Goal: Transaction & Acquisition: Purchase product/service

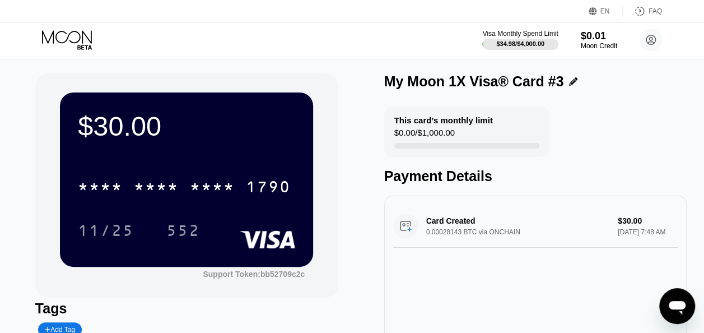
click at [77, 38] on icon at bounding box center [68, 40] width 52 height 20
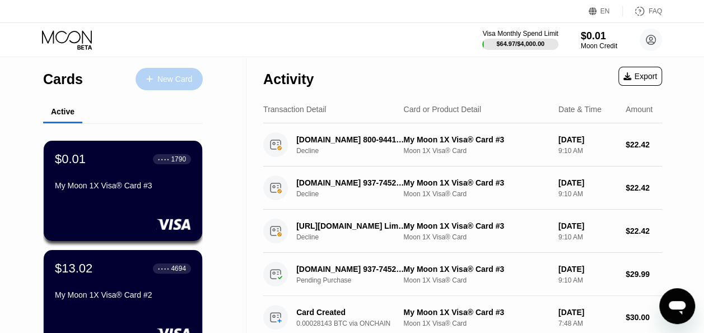
click at [161, 82] on div "New Card" at bounding box center [174, 79] width 35 height 10
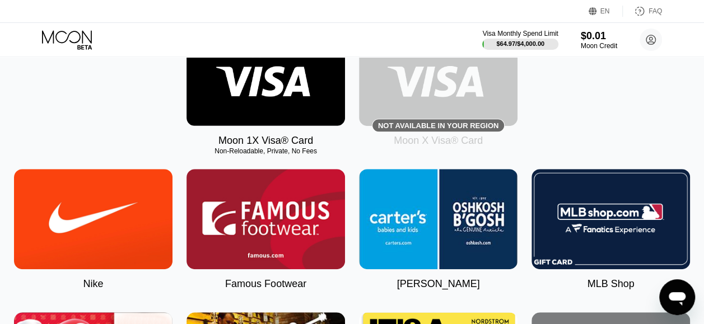
scroll to position [147, 0]
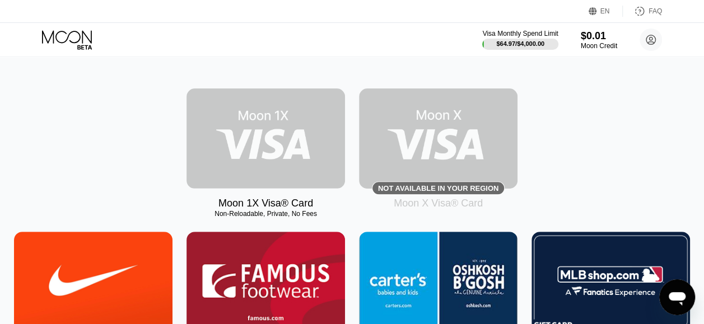
click at [268, 137] on img at bounding box center [265, 138] width 158 height 100
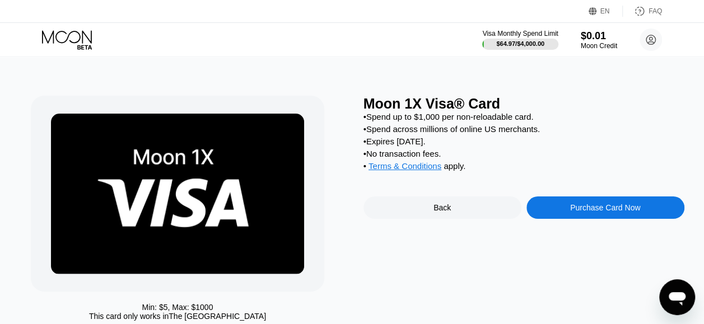
click at [604, 212] on div "Purchase Card Now" at bounding box center [605, 207] width 70 height 9
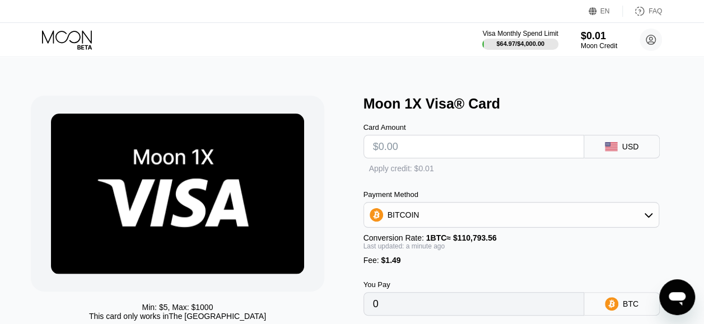
click at [471, 150] on input "text" at bounding box center [474, 147] width 202 height 22
type input "$3"
type input "0.00004053"
type input "$30"
type input "0.00028423"
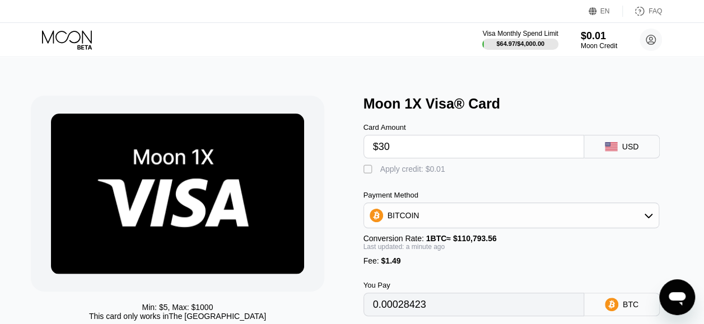
type input "$30"
click at [367, 173] on div "" at bounding box center [368, 169] width 11 height 11
type input "0.00028413"
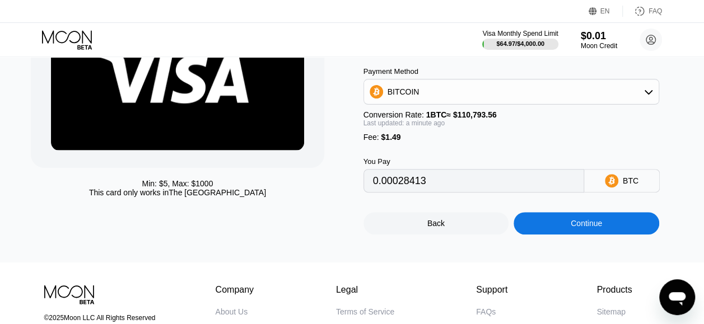
scroll to position [127, 0]
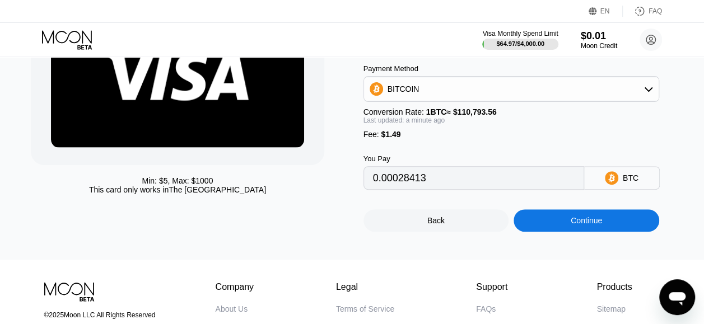
click at [594, 225] on div "Continue" at bounding box center [586, 220] width 31 height 9
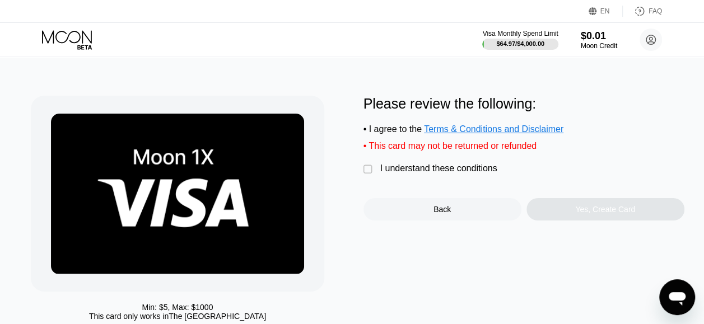
click at [371, 175] on div "" at bounding box center [368, 169] width 11 height 11
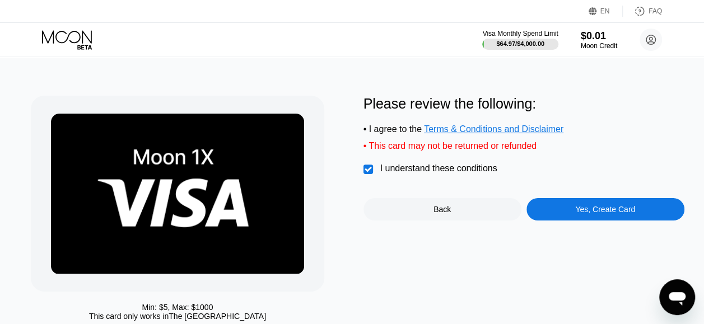
click at [595, 214] on div "Yes, Create Card" at bounding box center [605, 209] width 60 height 9
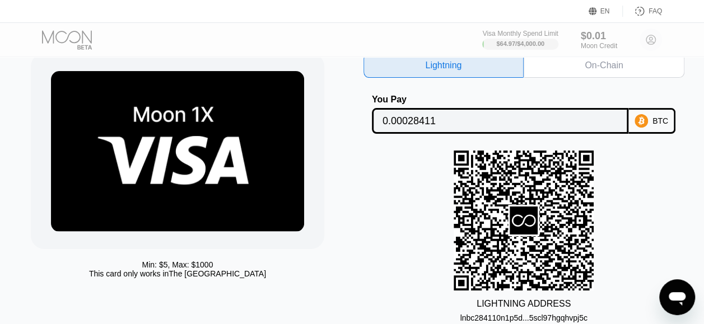
scroll to position [42, 0]
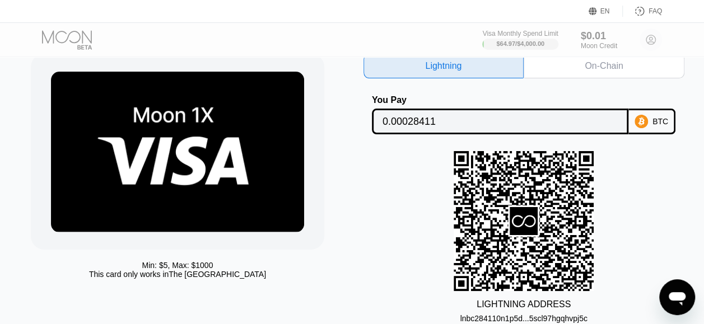
click at [608, 69] on div "On-Chain" at bounding box center [604, 65] width 38 height 11
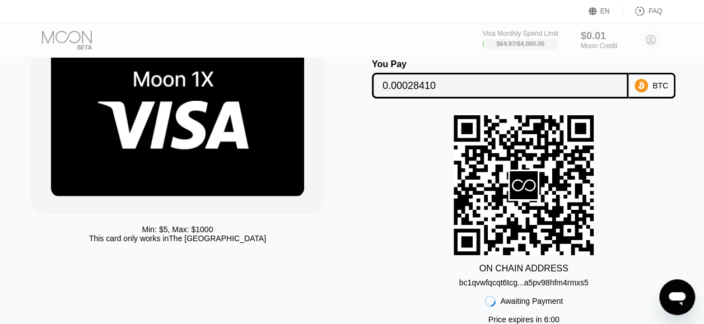
scroll to position [98, 0]
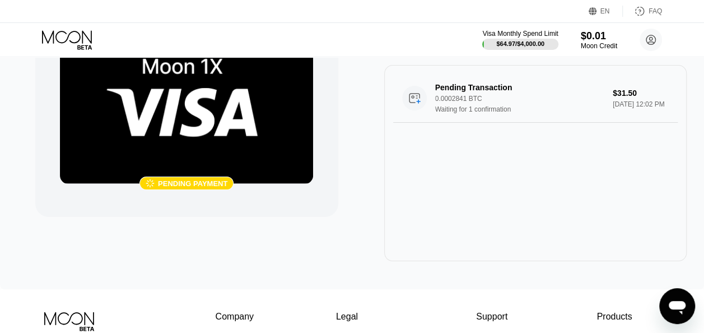
scroll to position [67, 0]
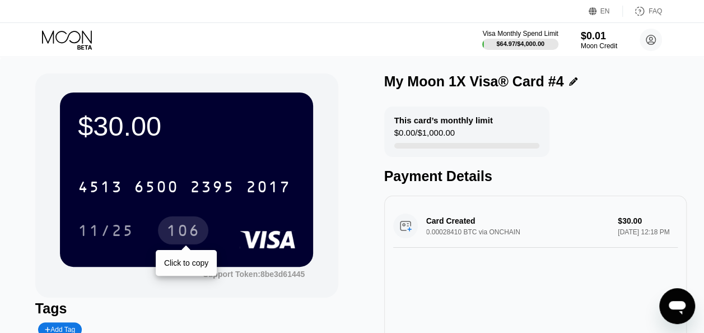
click at [185, 228] on div "106" at bounding box center [183, 232] width 34 height 18
